Goal: Information Seeking & Learning: Check status

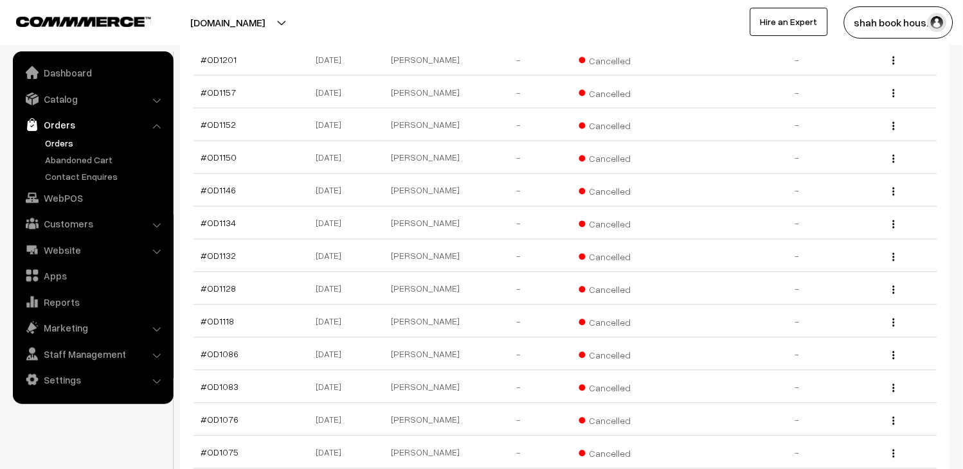
scroll to position [1507, 0]
click at [255, 372] on td "#OD1083" at bounding box center [240, 388] width 93 height 33
click at [265, 340] on td "#OD1086" at bounding box center [240, 356] width 93 height 33
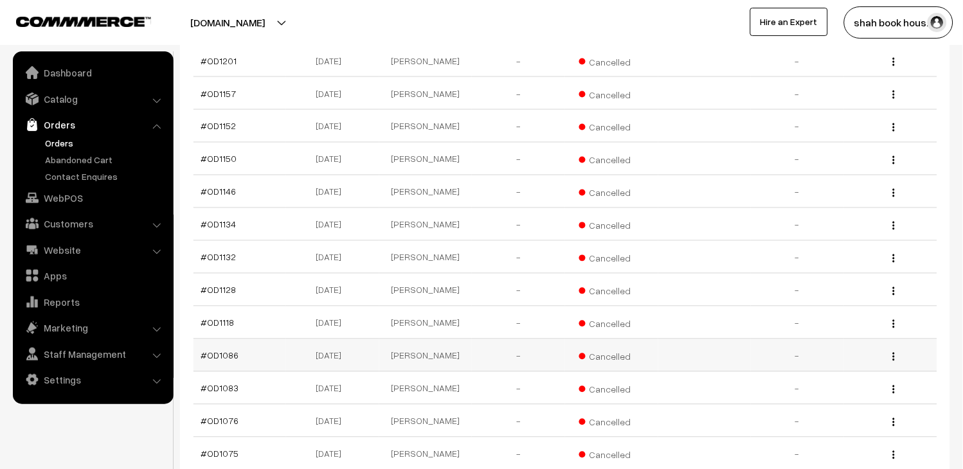
click at [265, 340] on td "#OD1086" at bounding box center [240, 356] width 93 height 33
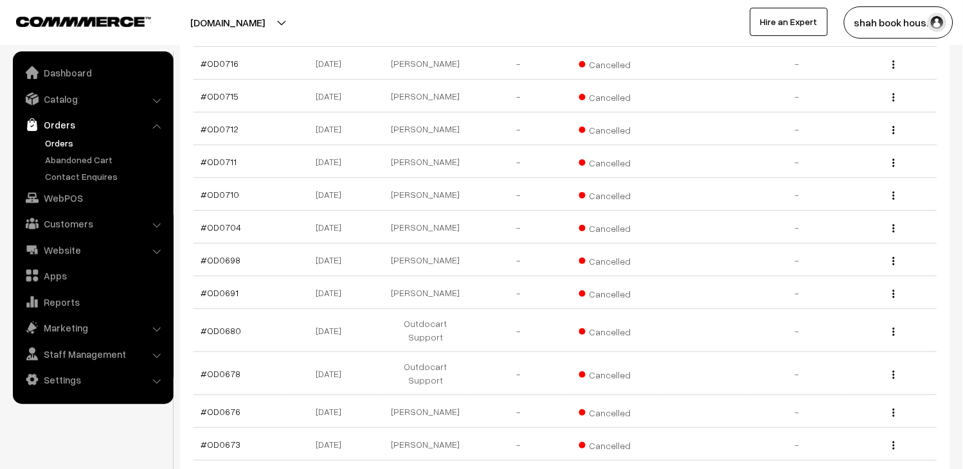
scroll to position [3352, 0]
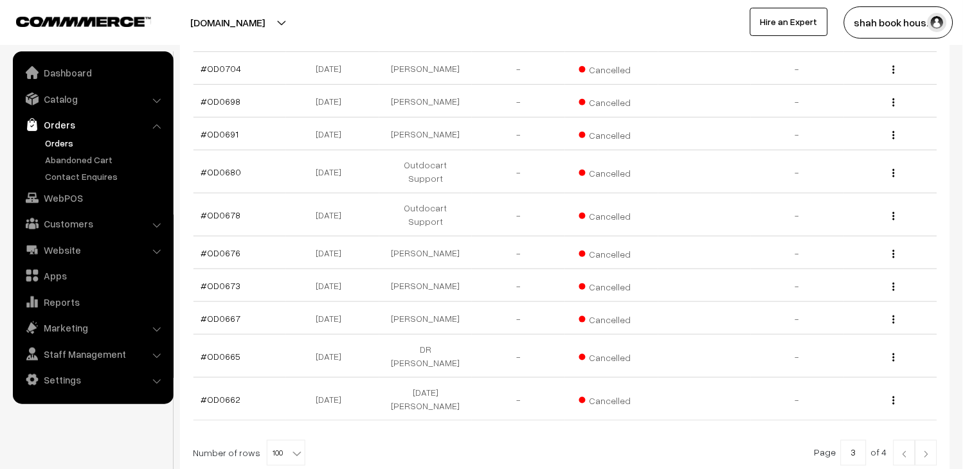
click at [909, 428] on img at bounding box center [905, 455] width 12 height 8
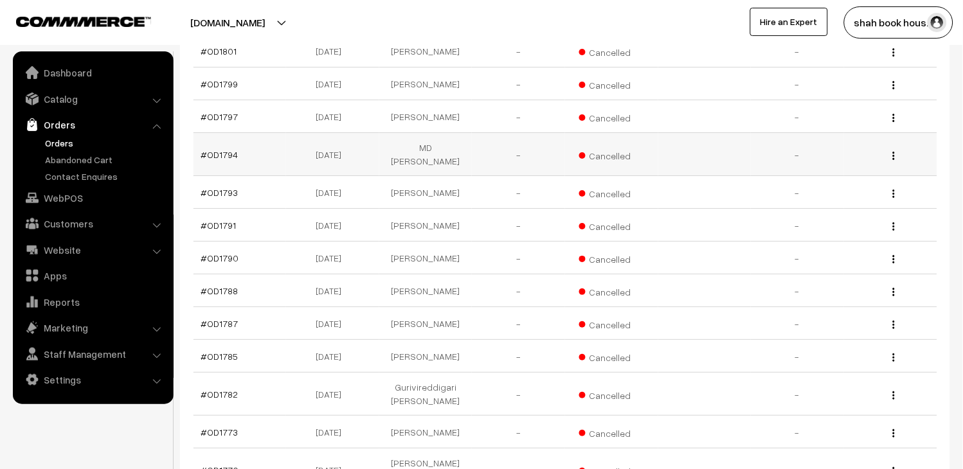
scroll to position [2011, 0]
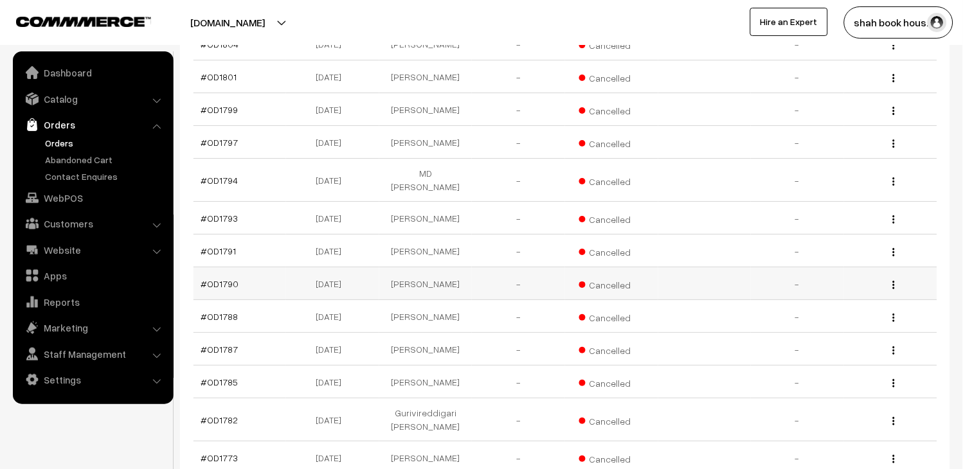
click at [265, 300] on td "#OD1790" at bounding box center [240, 284] width 93 height 33
click at [266, 268] on td "#OD1791" at bounding box center [240, 251] width 93 height 33
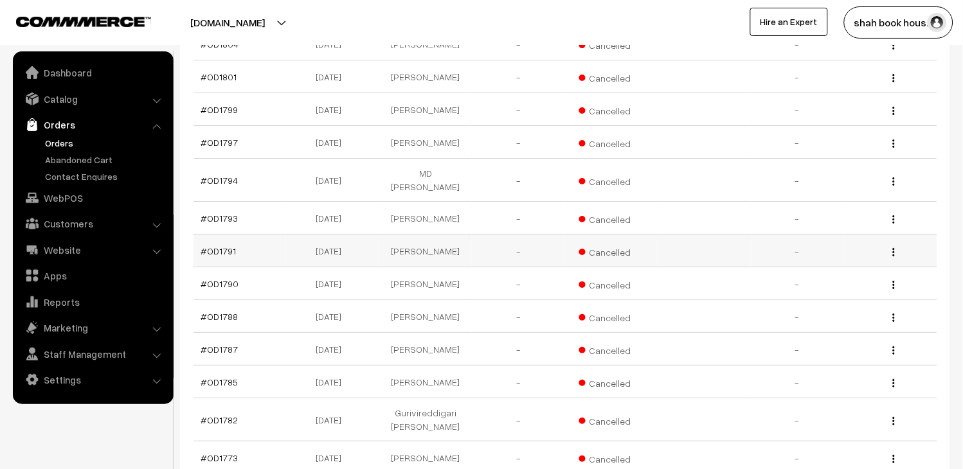
click at [266, 268] on td "#OD1791" at bounding box center [240, 251] width 93 height 33
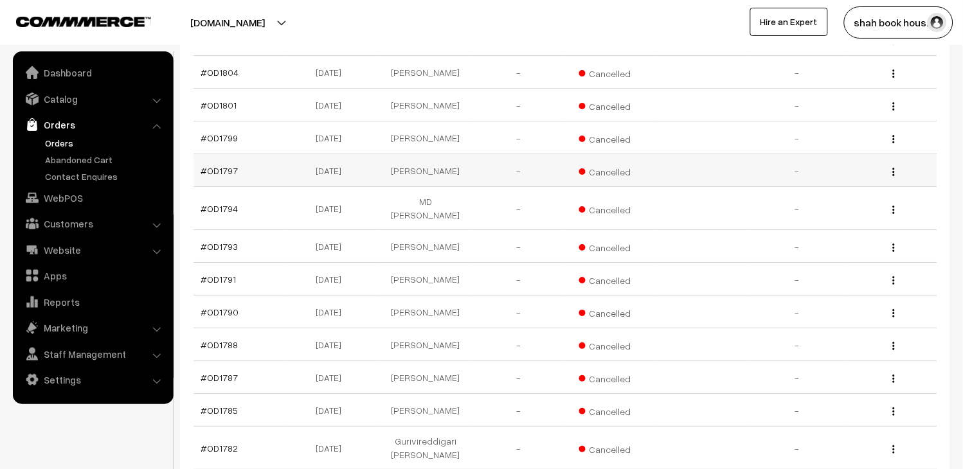
click at [266, 187] on td "#OD1797" at bounding box center [240, 170] width 93 height 33
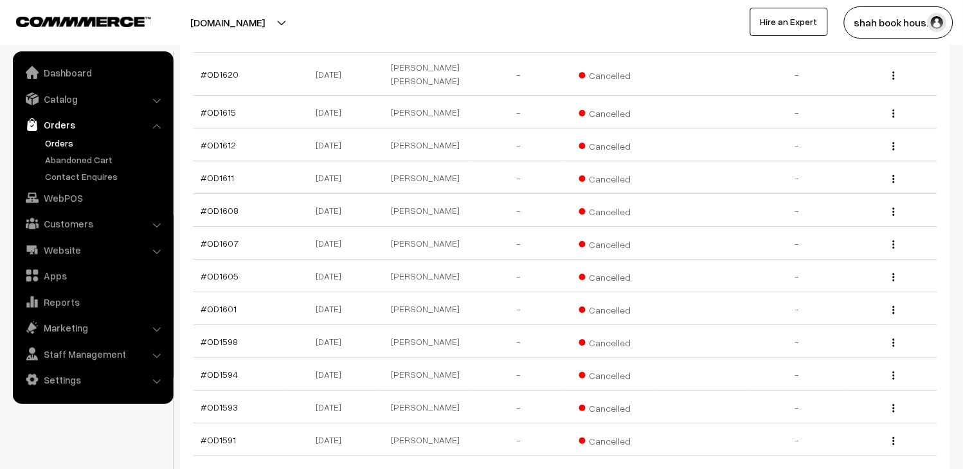
scroll to position [3383, 0]
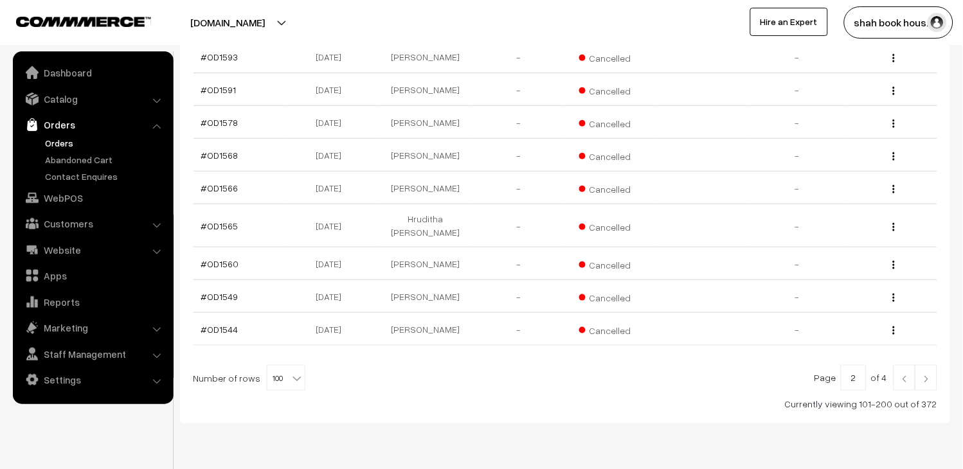
click at [896, 365] on link at bounding box center [905, 378] width 22 height 26
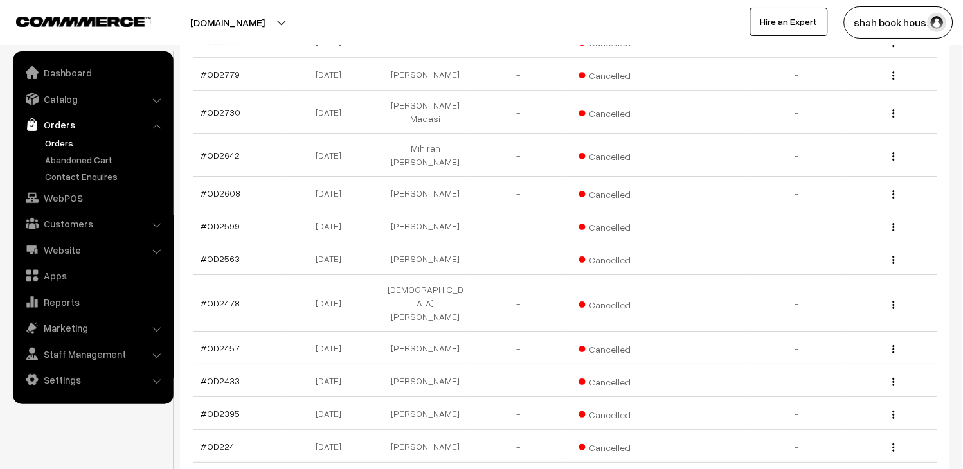
scroll to position [1912, 0]
click at [255, 433] on td "#OD2241" at bounding box center [240, 449] width 93 height 33
copy tr "#OD2241"
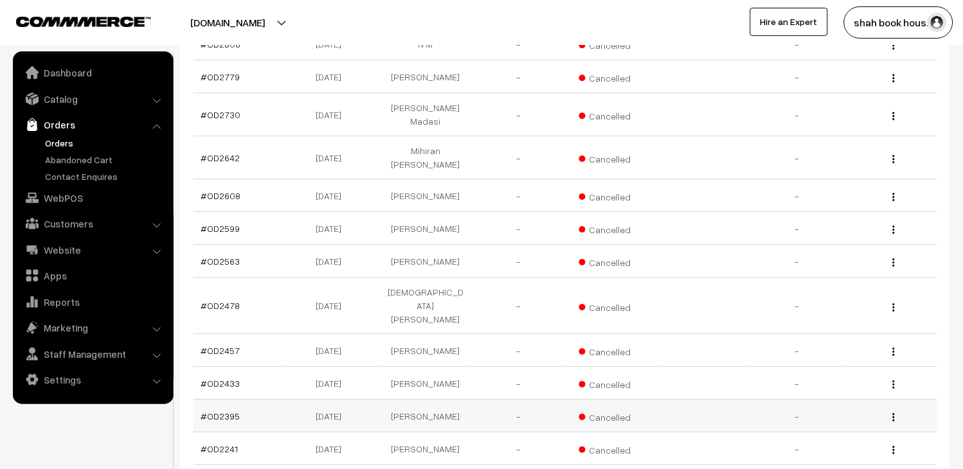
click at [254, 400] on td "#OD2395" at bounding box center [240, 416] width 93 height 33
copy tr "#OD2395"
click at [259, 367] on td "#OD2433" at bounding box center [240, 383] width 93 height 33
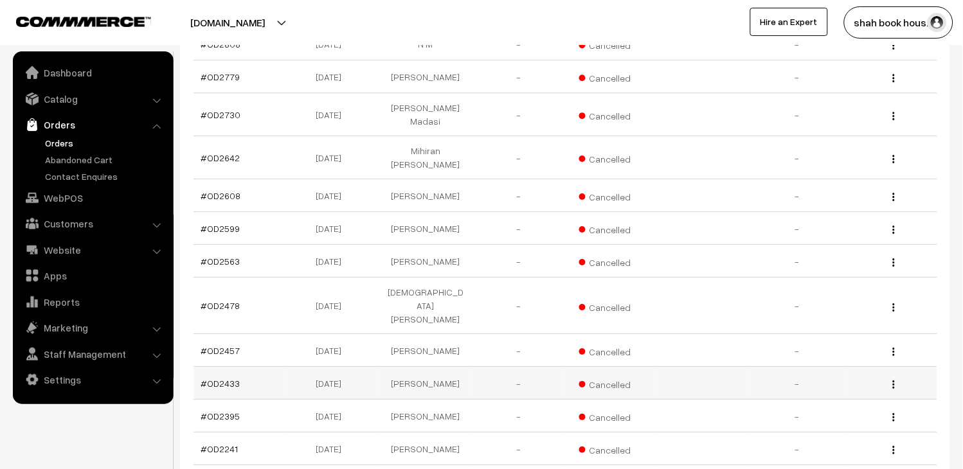
click at [259, 367] on td "#OD2433" at bounding box center [240, 383] width 93 height 33
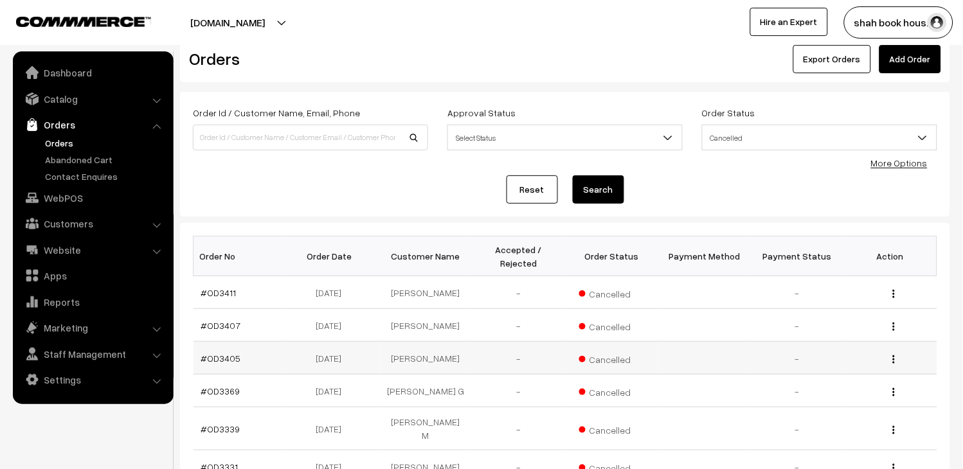
scroll to position [0, 0]
